Goal: Browse casually: Explore the website without a specific task or goal

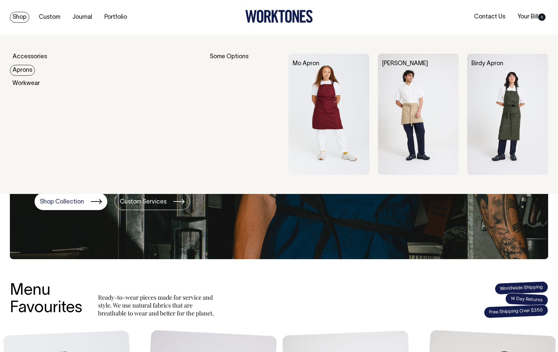
click at [20, 71] on link "Aprons" at bounding box center [22, 70] width 25 height 11
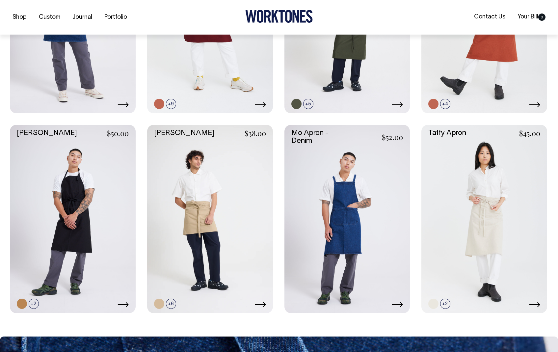
scroll to position [402, 0]
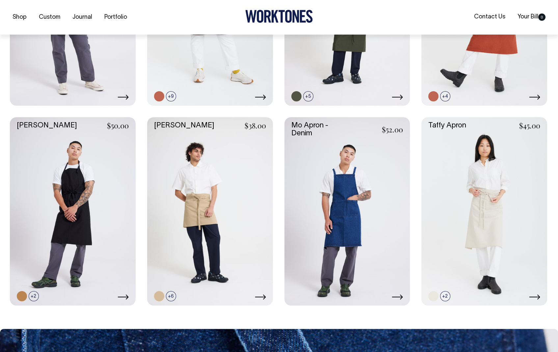
click at [350, 231] on link at bounding box center [348, 211] width 126 height 189
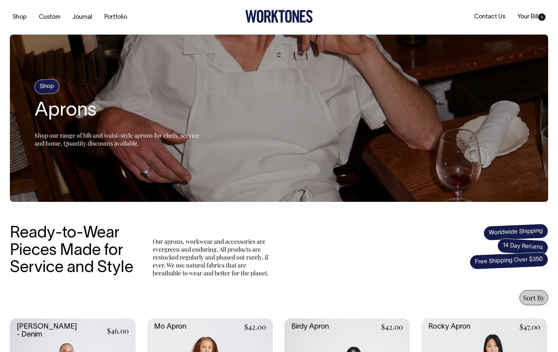
scroll to position [0, 0]
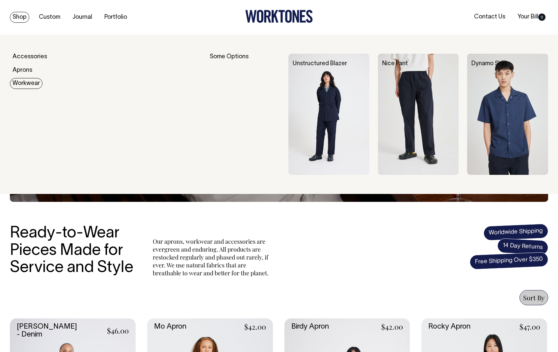
click at [28, 83] on link "Workwear" at bounding box center [26, 83] width 33 height 11
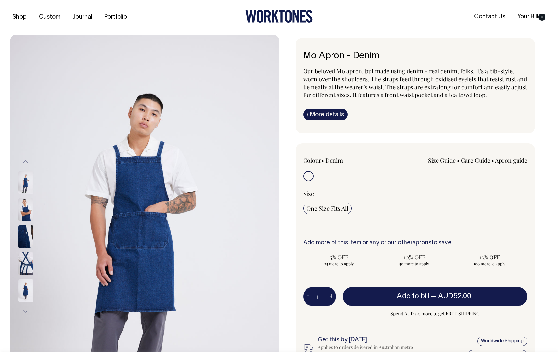
click at [22, 212] on img at bounding box center [25, 209] width 15 height 23
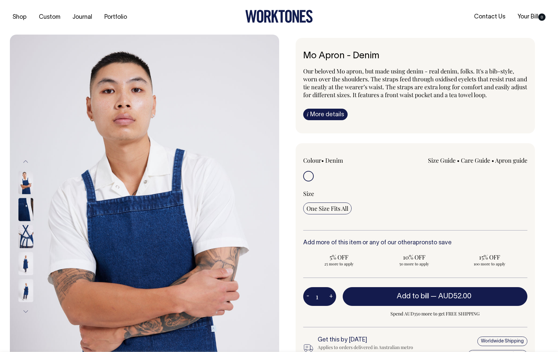
click at [28, 209] on img at bounding box center [25, 209] width 15 height 23
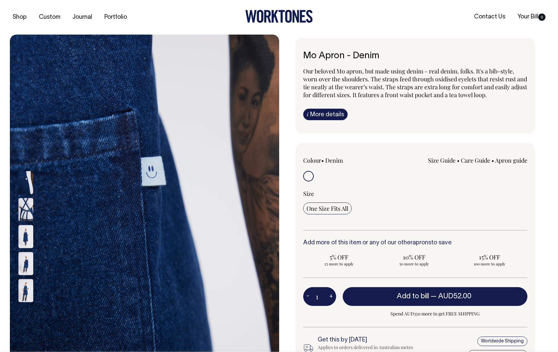
click at [27, 234] on img at bounding box center [25, 236] width 15 height 23
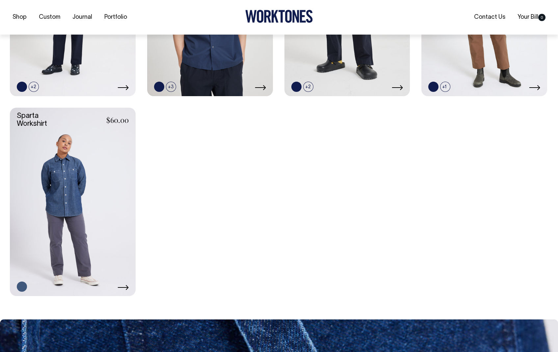
scroll to position [433, 0]
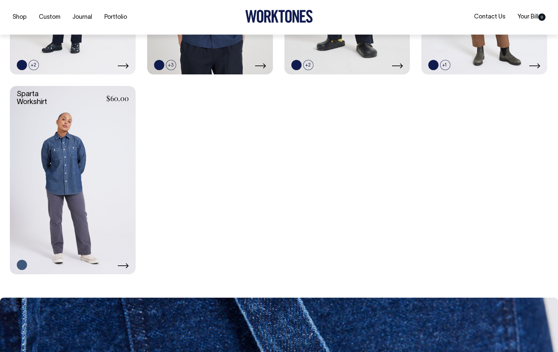
click at [61, 151] on link at bounding box center [73, 180] width 126 height 189
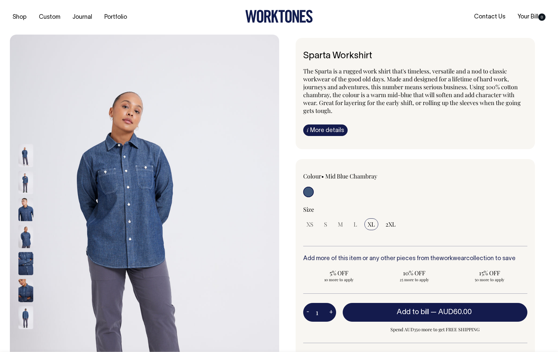
click at [23, 217] on img at bounding box center [25, 209] width 15 height 23
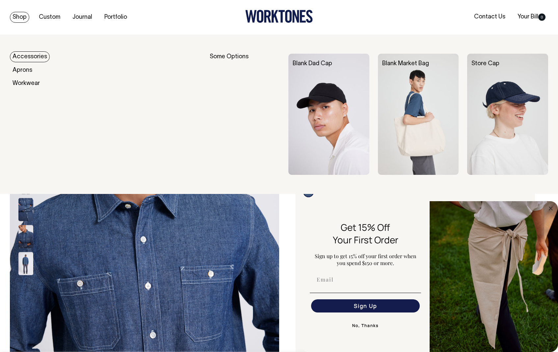
click at [25, 57] on link "Accessories" at bounding box center [30, 56] width 40 height 11
